Goal: Check status: Check status

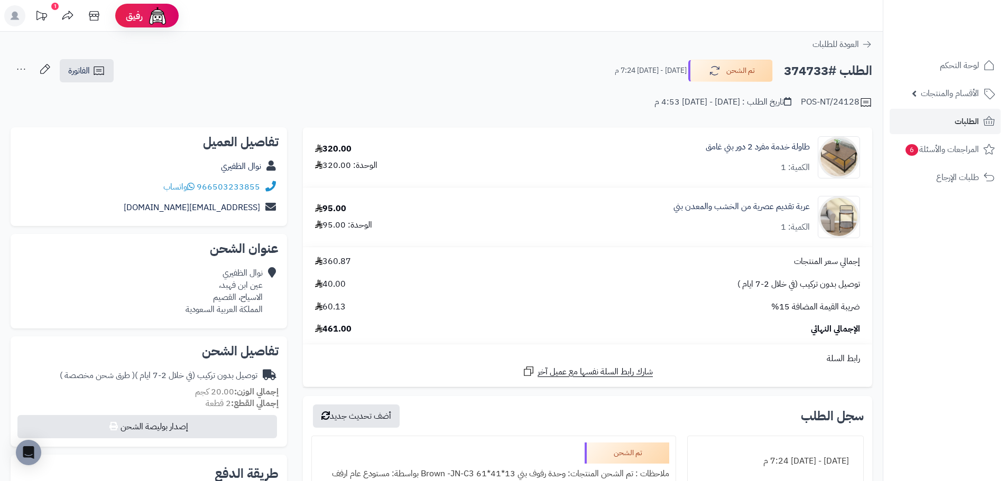
click at [817, 71] on h2 "الطلب #374733" at bounding box center [828, 71] width 88 height 22
copy h2 "374733"
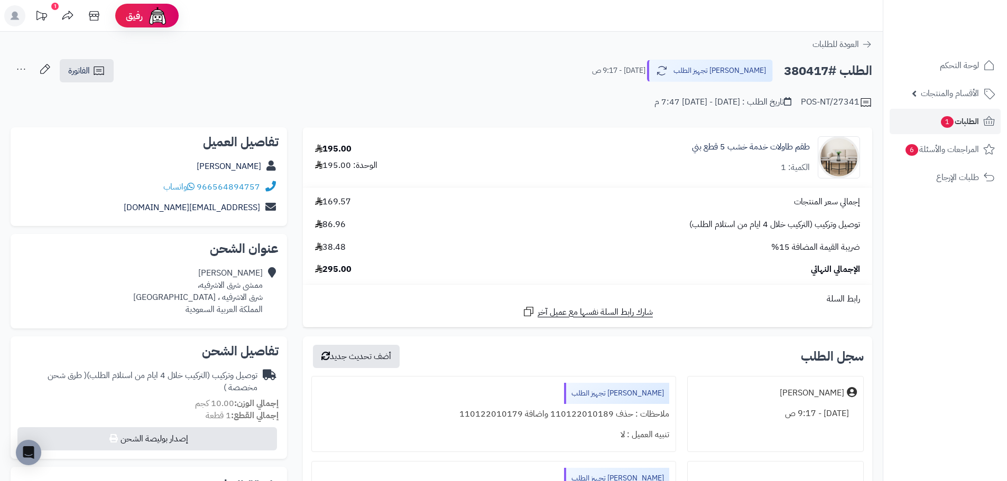
click at [793, 75] on h2 "الطلب #380417" at bounding box center [828, 71] width 88 height 22
copy h2 "380417"
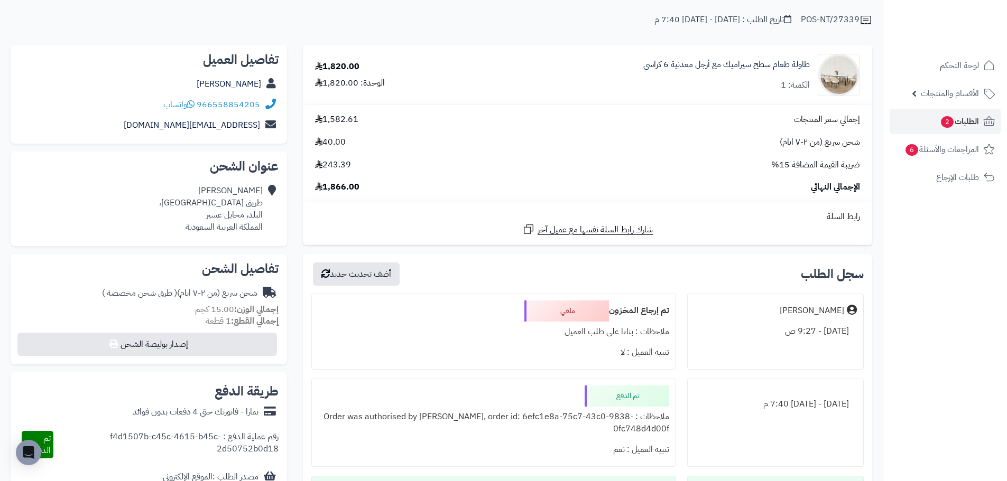
scroll to position [53, 0]
